Goal: Task Accomplishment & Management: Manage account settings

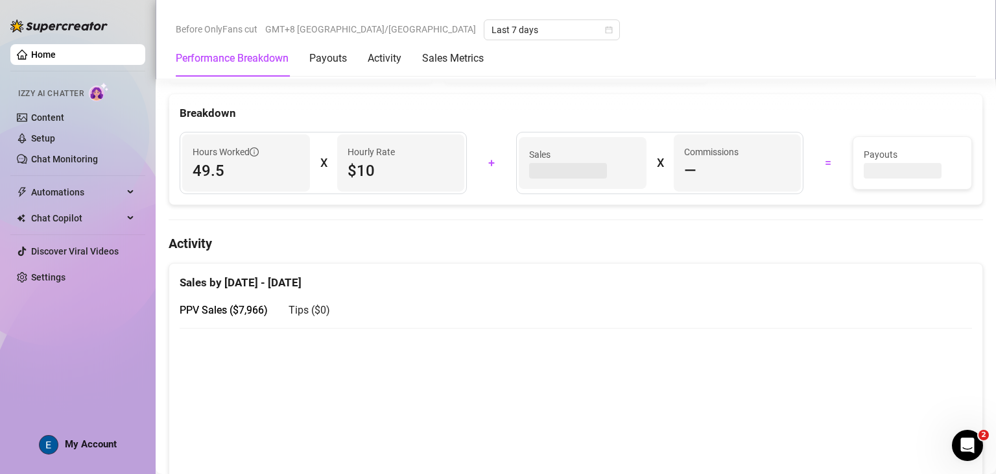
scroll to position [486, 0]
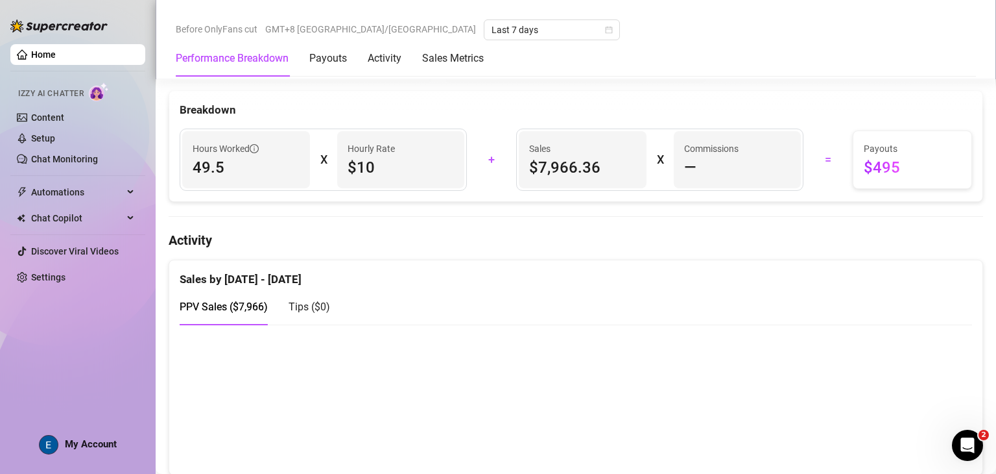
click at [112, 446] on span "My Account" at bounding box center [91, 444] width 52 height 12
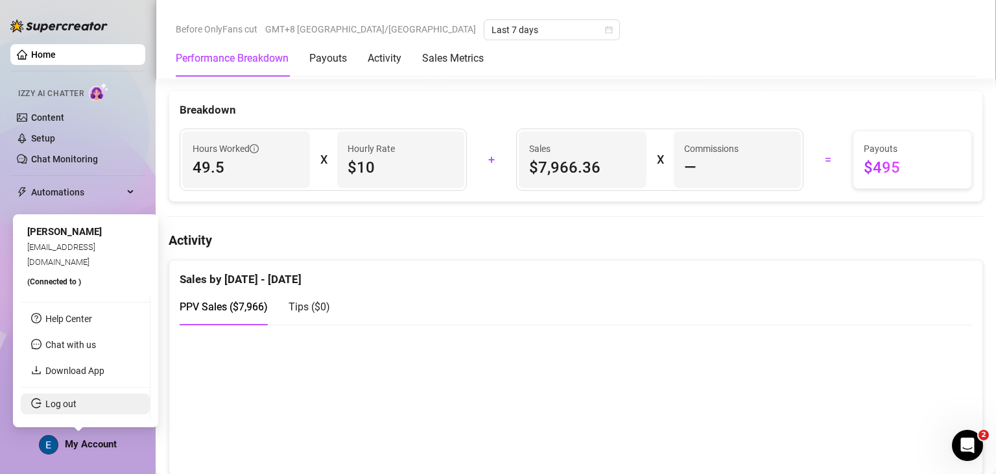
click at [77, 398] on link "Log out" at bounding box center [60, 403] width 31 height 10
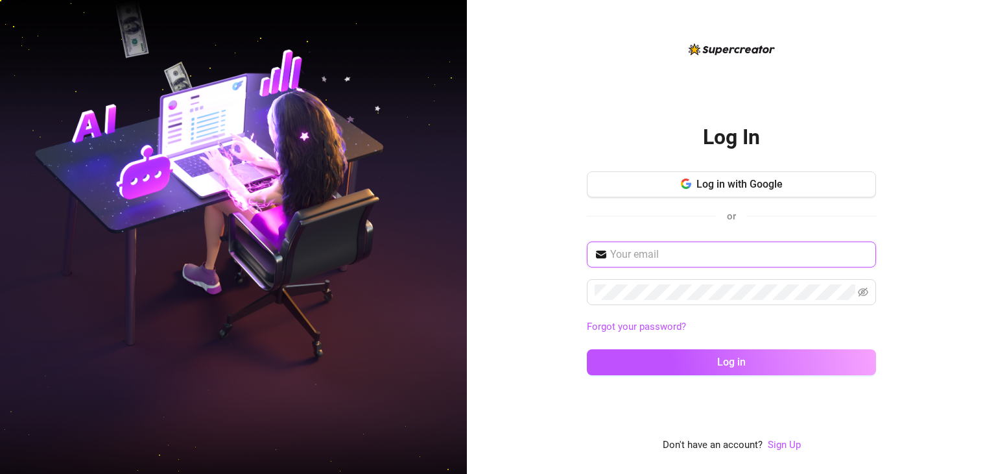
click at [324, 250] on input "text" at bounding box center [739, 254] width 258 height 16
type input "[EMAIL_ADDRESS][DOMAIN_NAME]"
click at [324, 349] on button "Log in" at bounding box center [731, 362] width 289 height 26
